Goal: Transaction & Acquisition: Purchase product/service

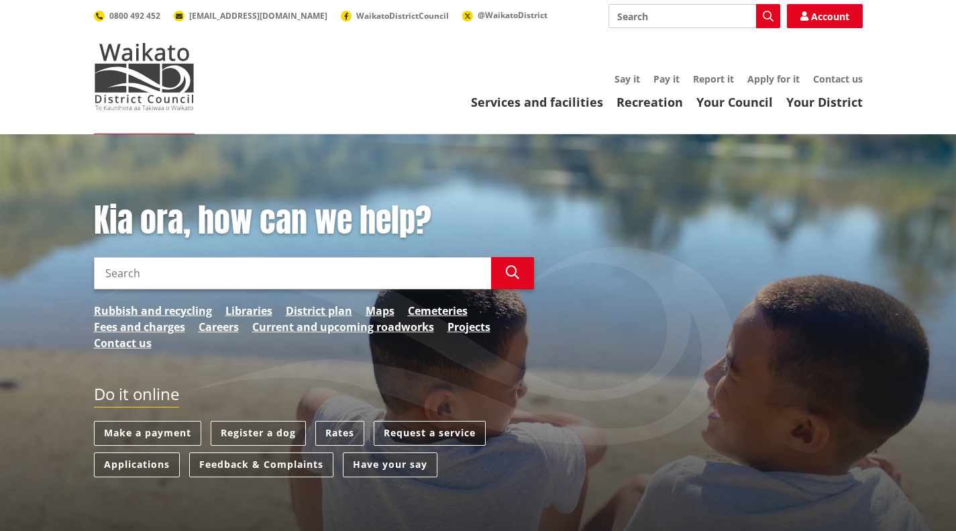
click at [342, 437] on link "Rates" at bounding box center [339, 433] width 49 height 25
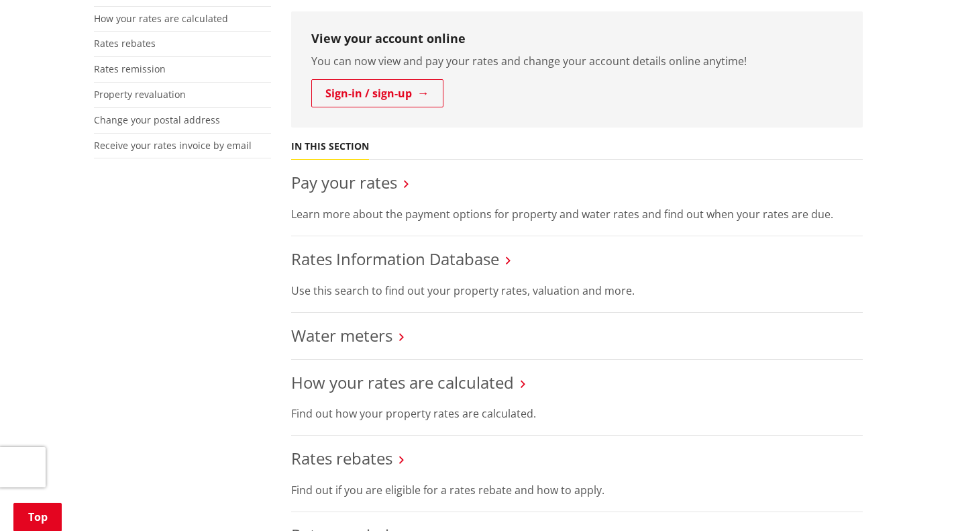
scroll to position [366, 0]
click at [382, 190] on link "Pay your rates" at bounding box center [344, 183] width 106 height 22
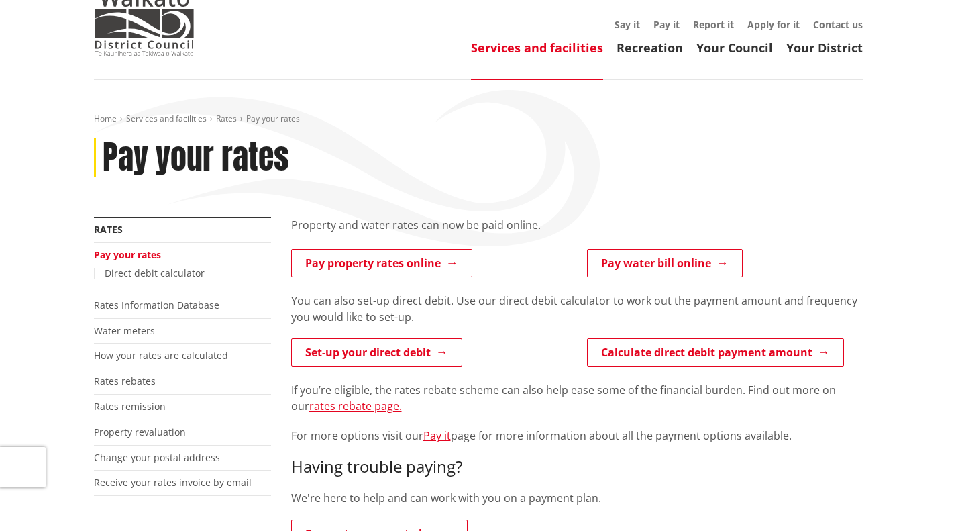
scroll to position [60, 0]
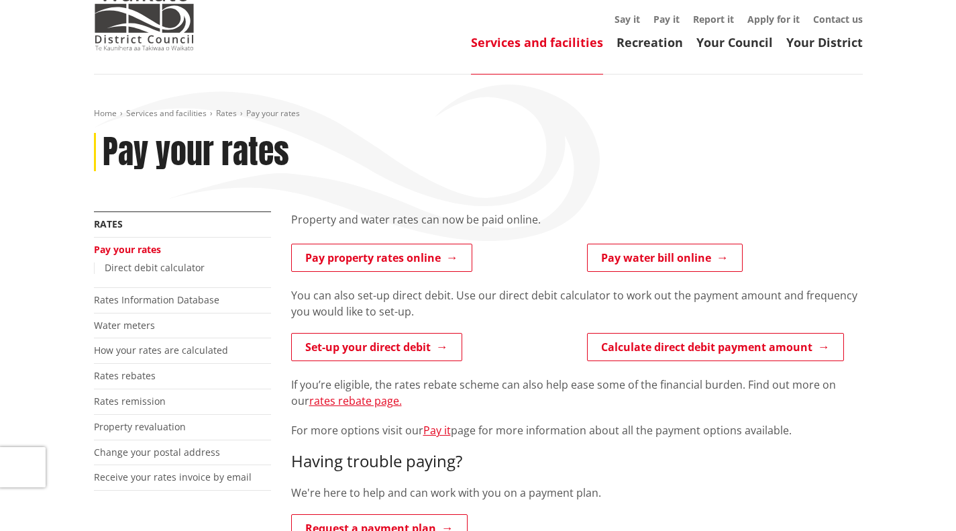
click at [425, 266] on link "Pay property rates online" at bounding box center [381, 258] width 181 height 28
